Goal: Information Seeking & Learning: Learn about a topic

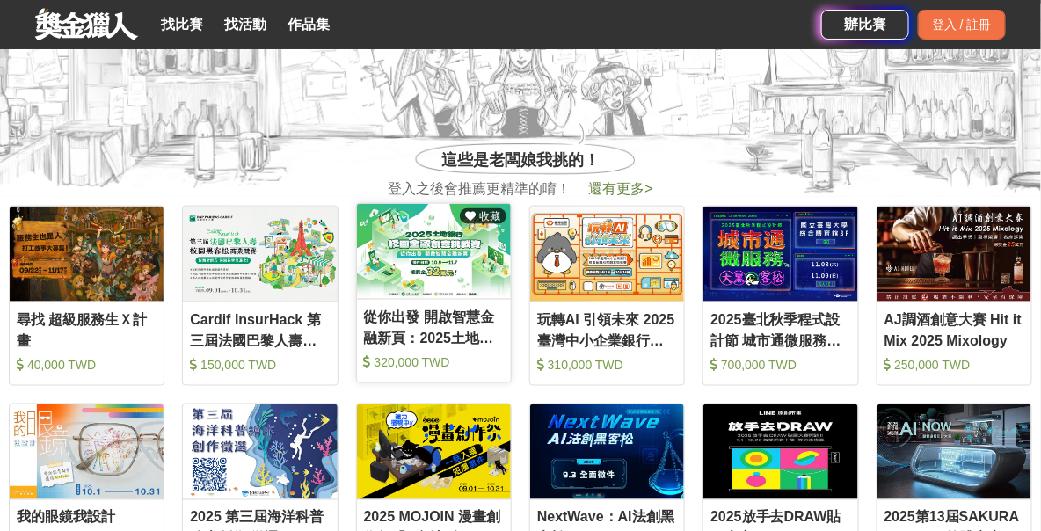
scroll to position [703, 0]
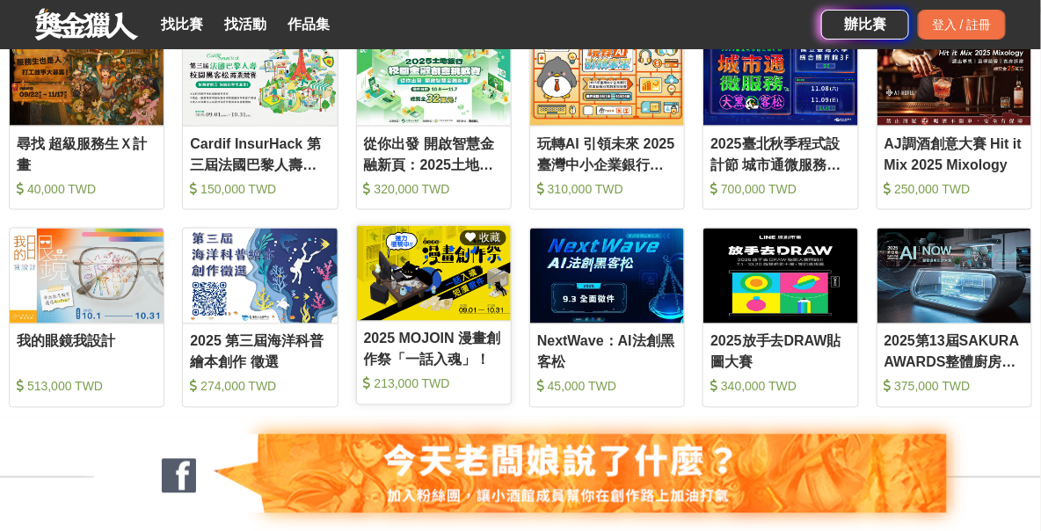
click at [433, 346] on div "2025 MOJOIN 漫畫創作祭「一話入魂」！" at bounding box center [434, 349] width 140 height 40
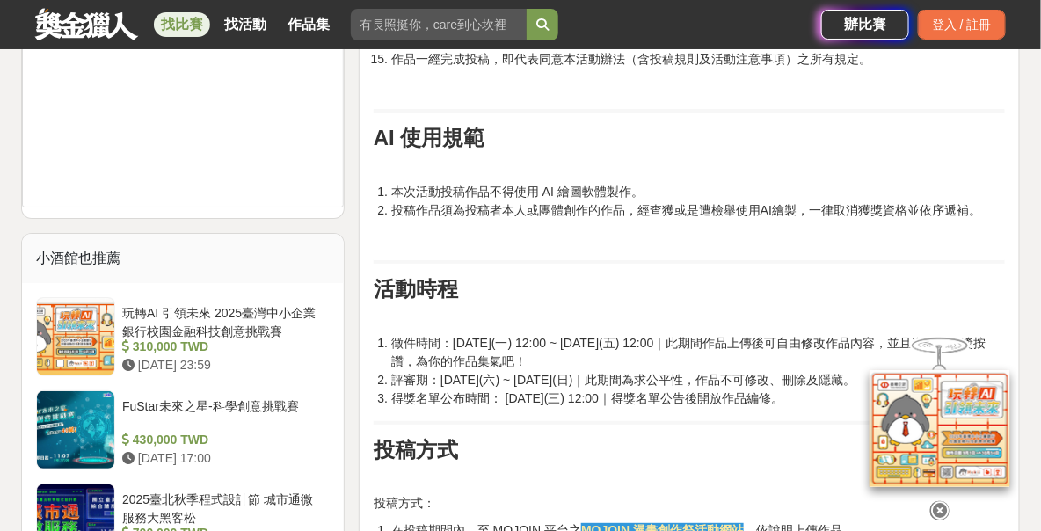
scroll to position [2110, 0]
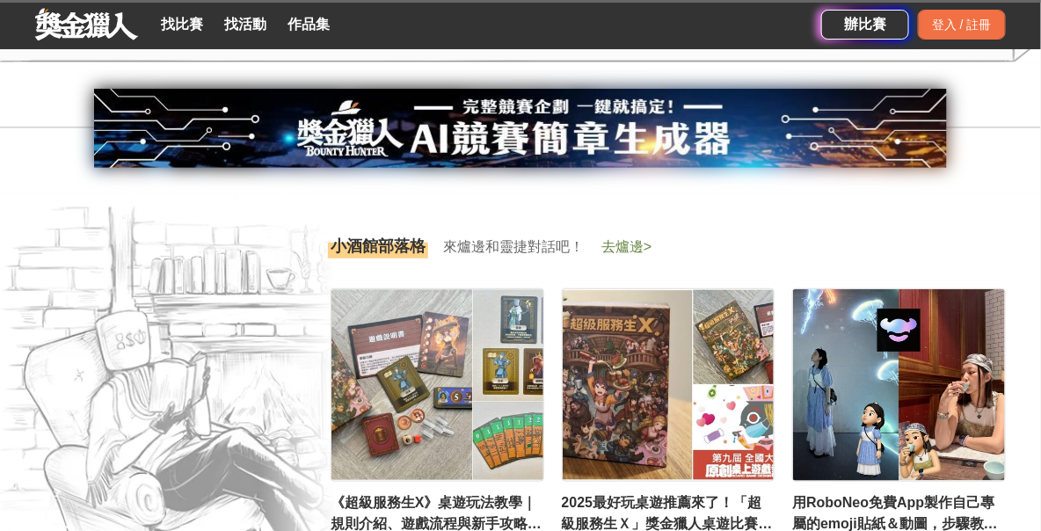
scroll to position [703, 0]
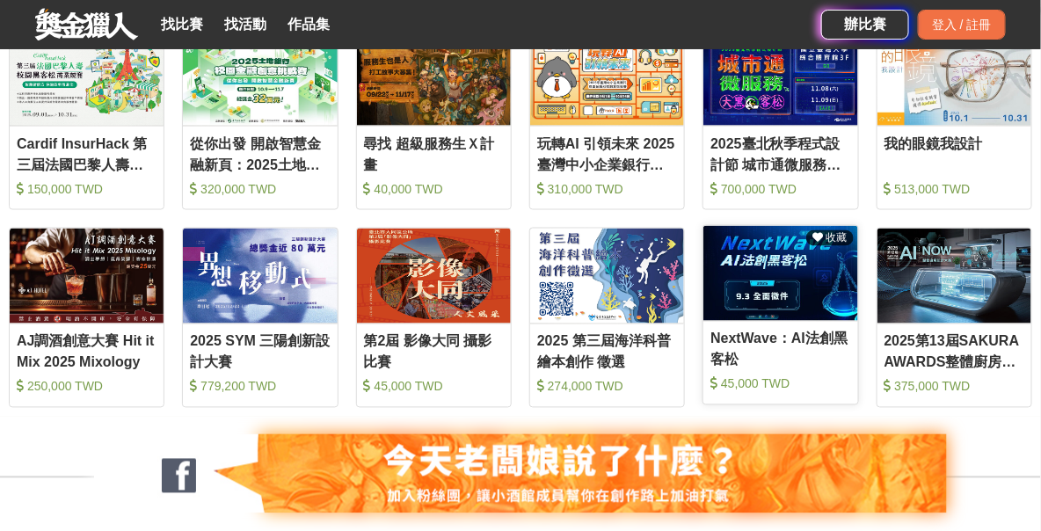
click at [785, 344] on div "NextWave：AI法創黑客松" at bounding box center [780, 349] width 140 height 40
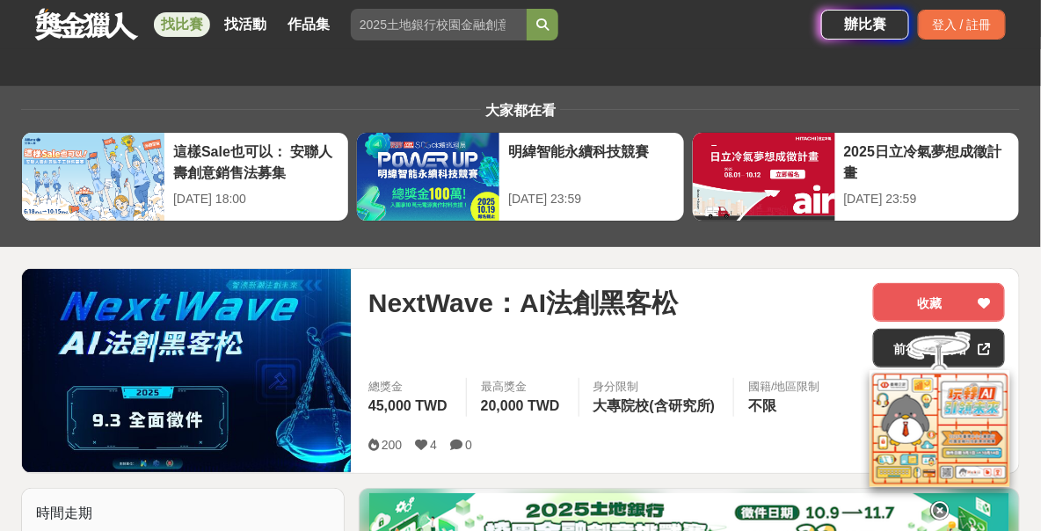
scroll to position [703, 0]
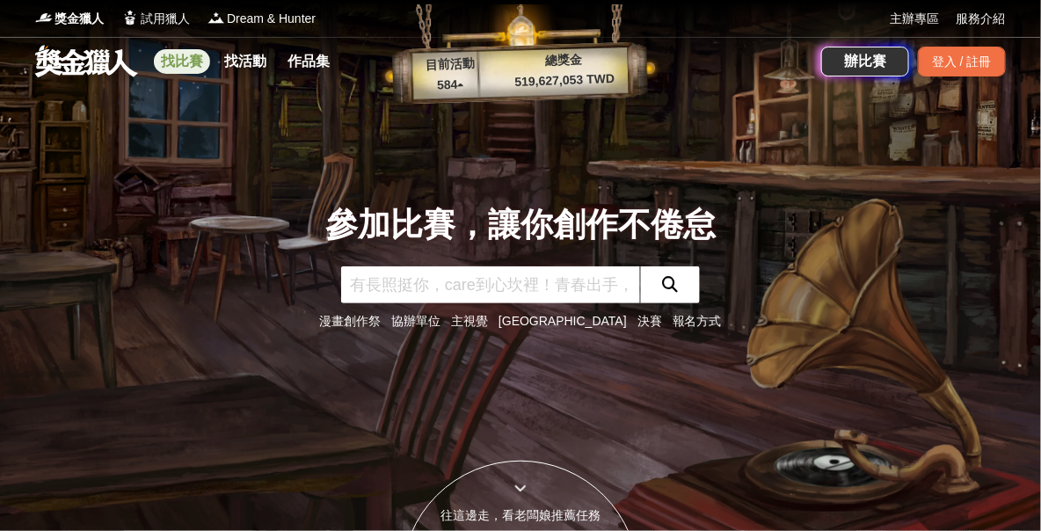
click at [175, 68] on link "找比賽" at bounding box center [182, 61] width 56 height 25
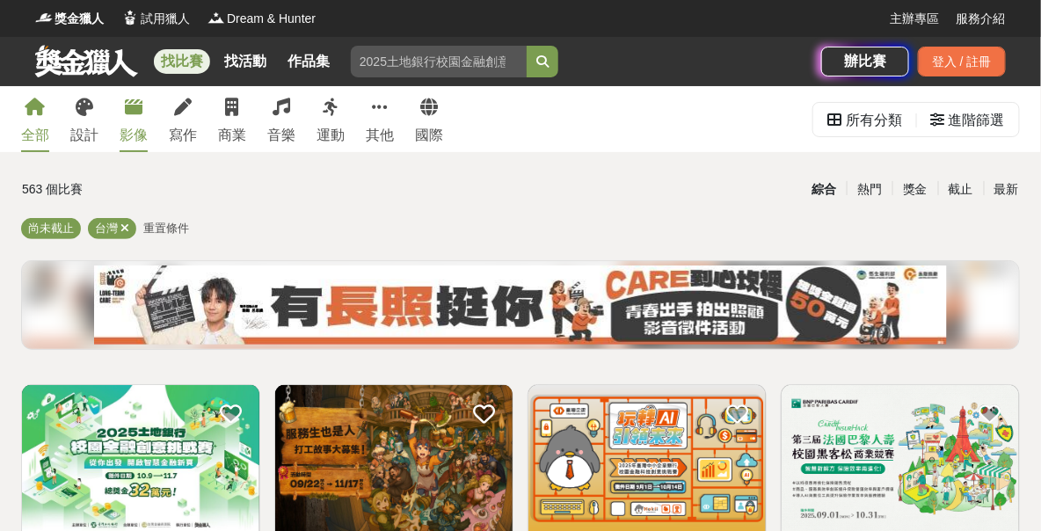
click at [136, 120] on link "影像" at bounding box center [134, 119] width 28 height 66
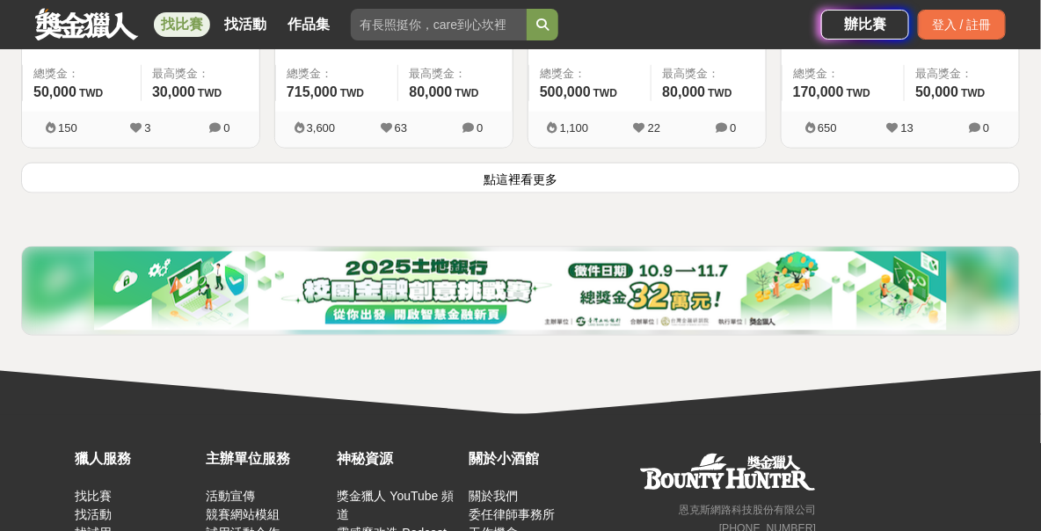
scroll to position [2638, 0]
